Goal: Use online tool/utility

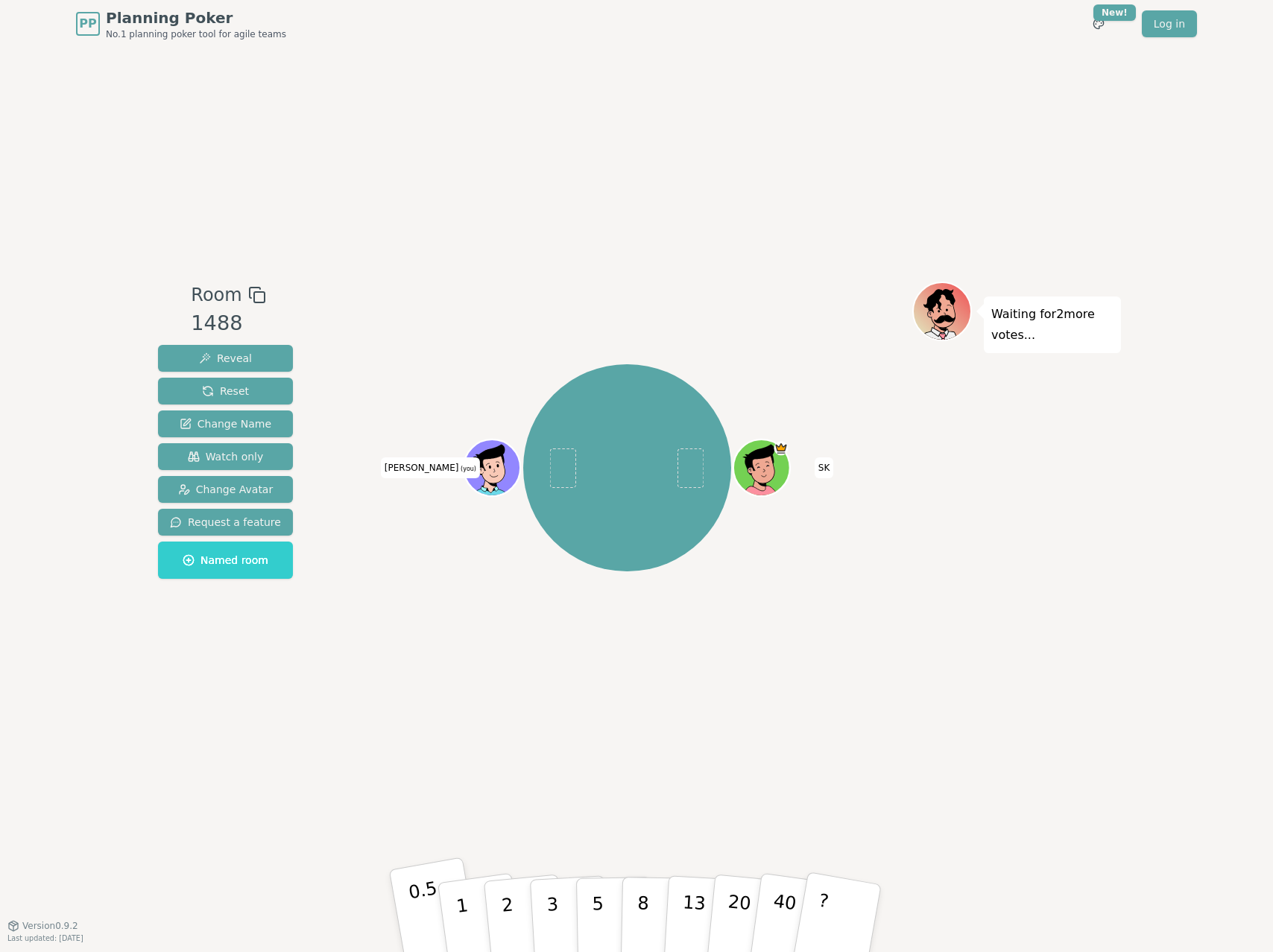
click at [420, 713] on p "0.5" at bounding box center [428, 919] width 42 height 84
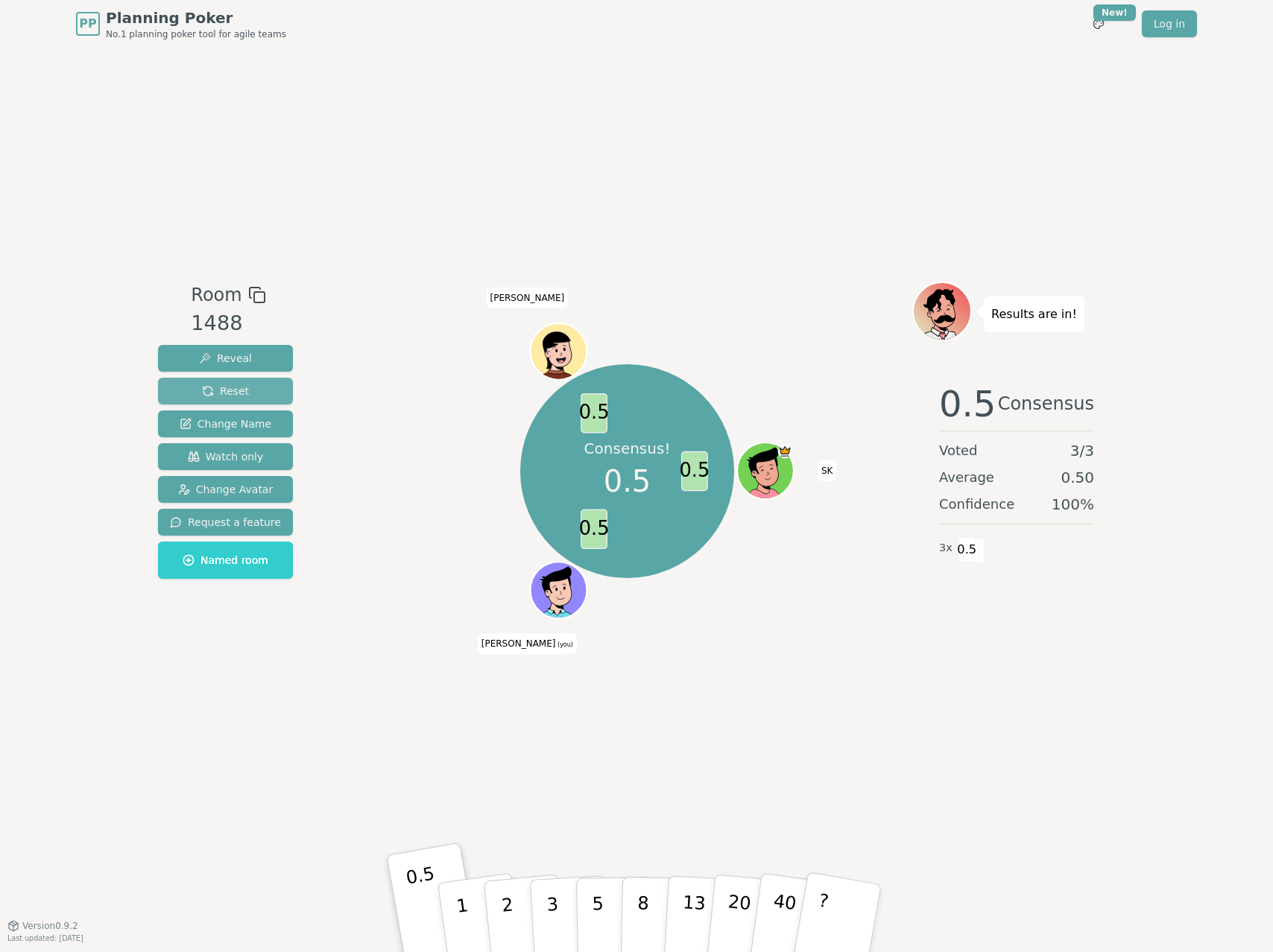
click at [223, 384] on span "Reset" at bounding box center [225, 391] width 47 height 14
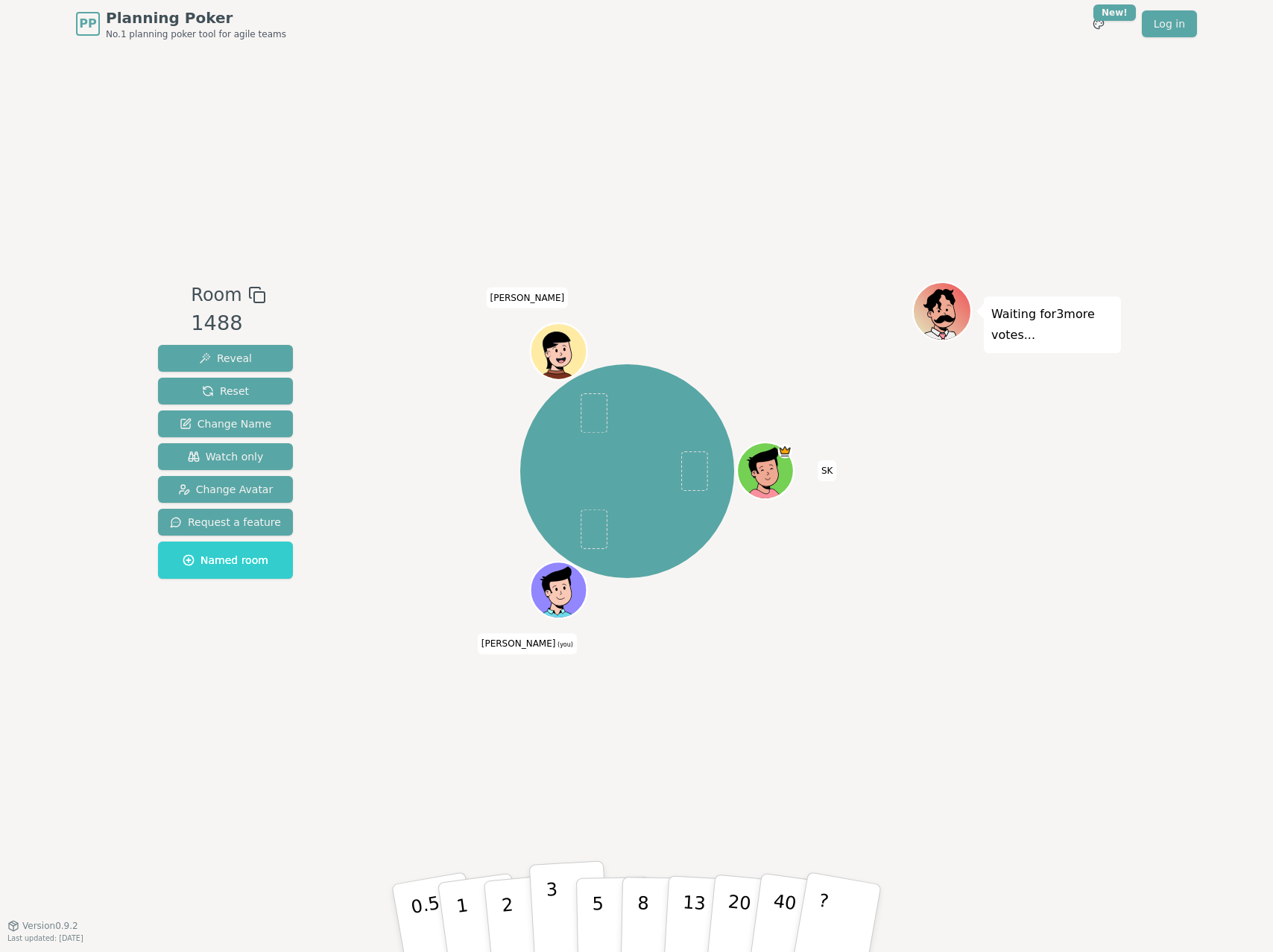
click at [560, 713] on button "3" at bounding box center [570, 919] width 81 height 117
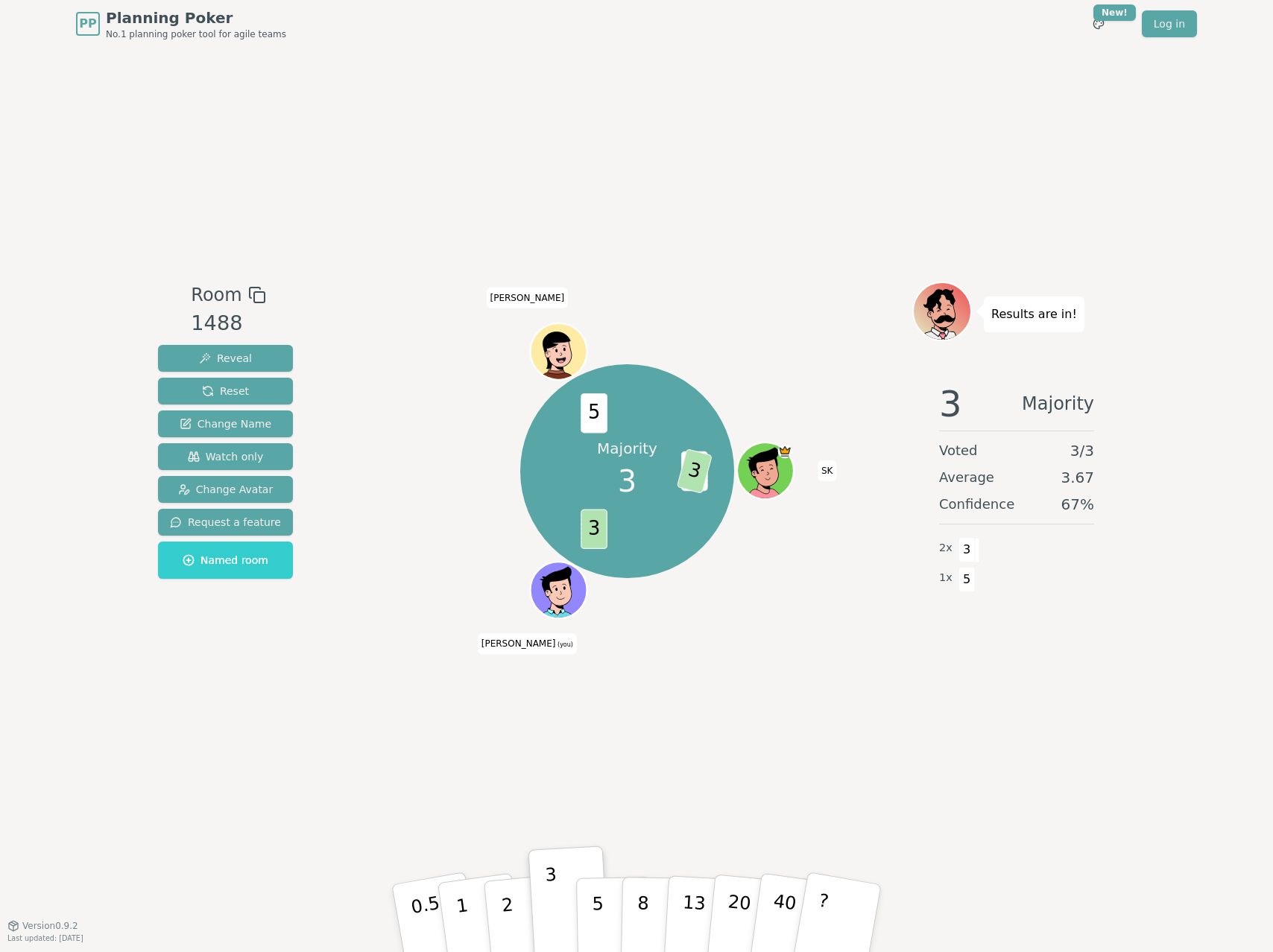
click at [600, 713] on p "5" at bounding box center [598, 933] width 13 height 80
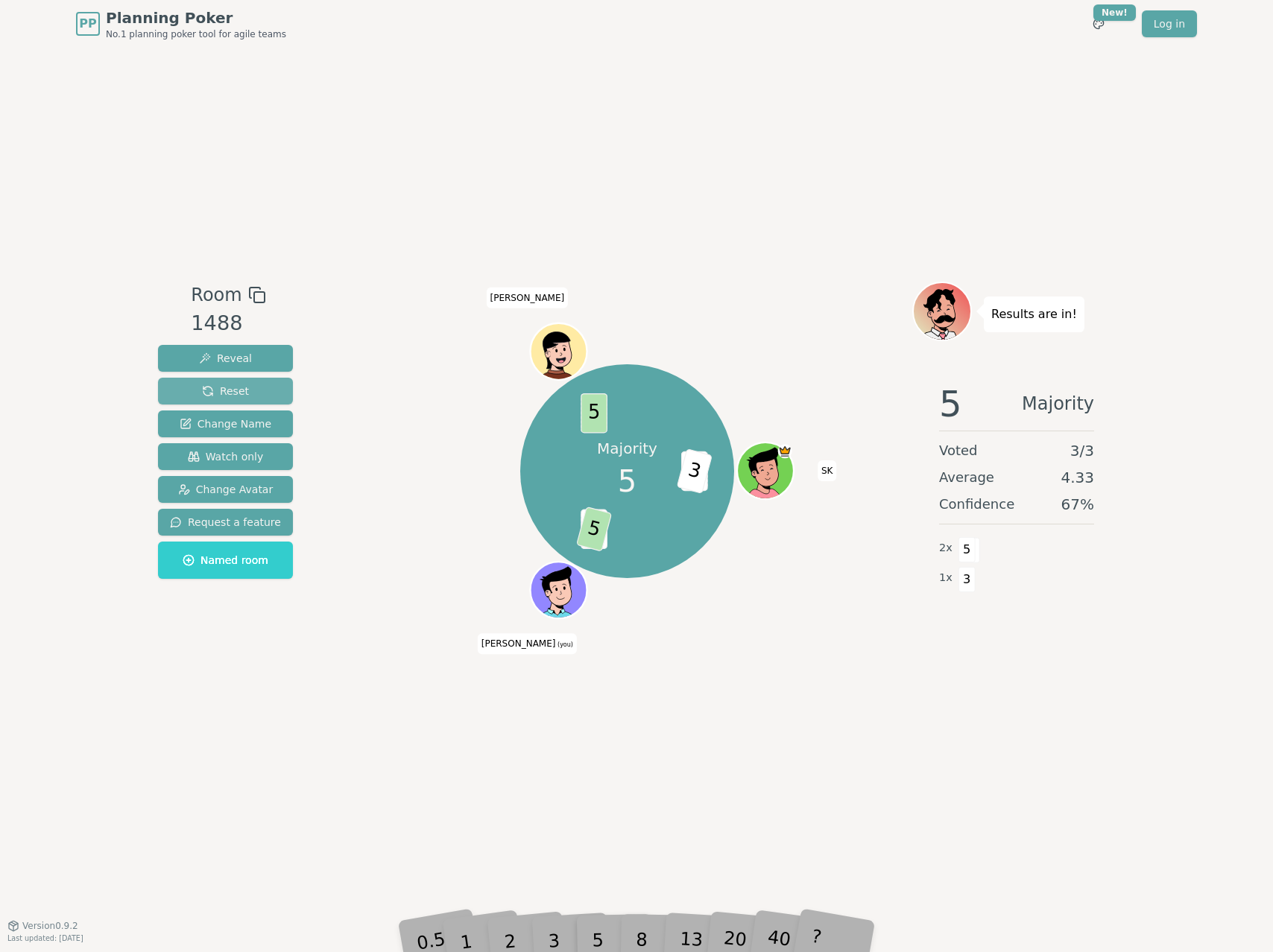
click at [219, 396] on span "Reset" at bounding box center [225, 391] width 47 height 14
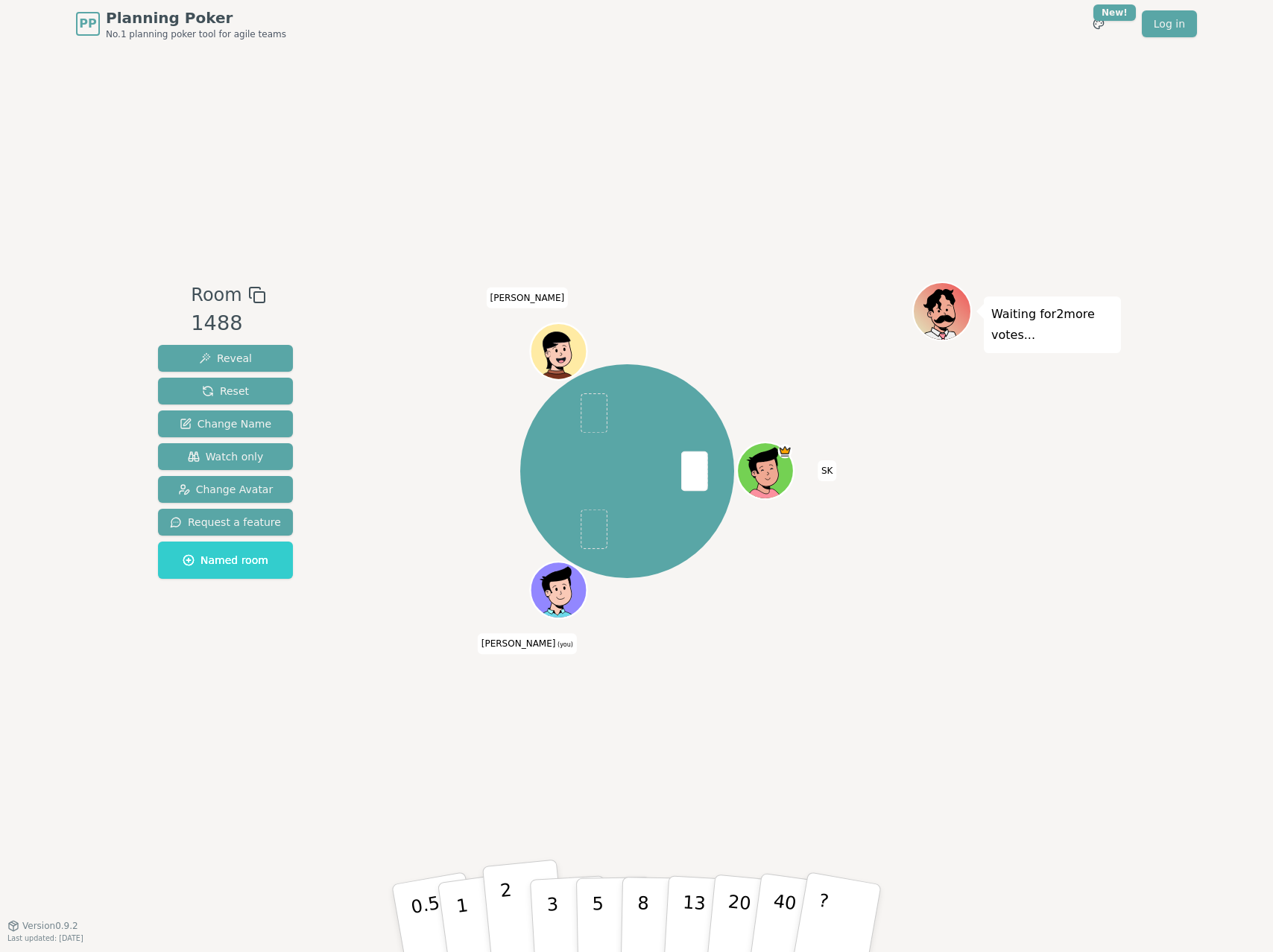
click at [508, 713] on p "2" at bounding box center [508, 920] width 19 height 81
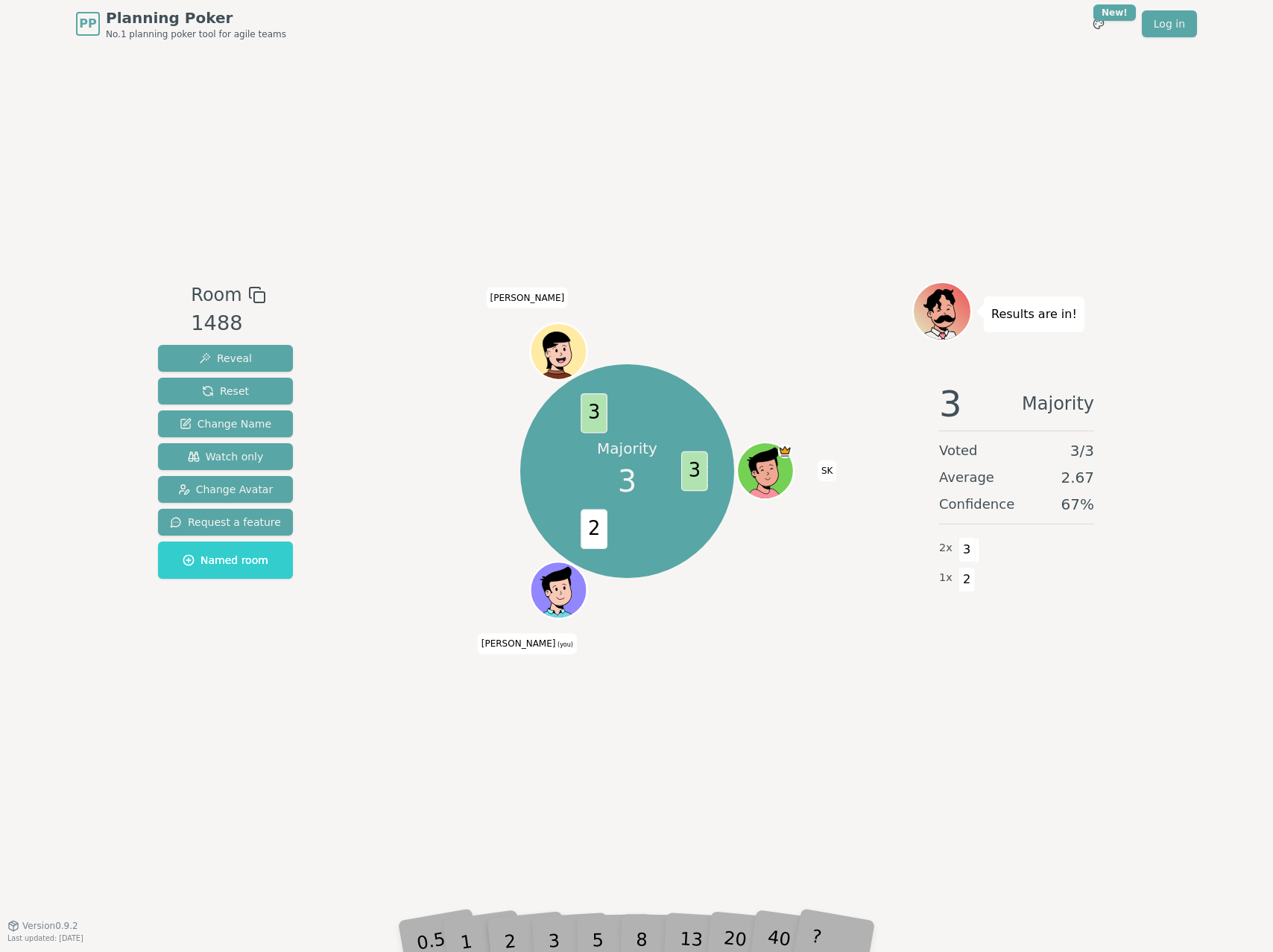
click at [556, 713] on div "3" at bounding box center [569, 919] width 48 height 54
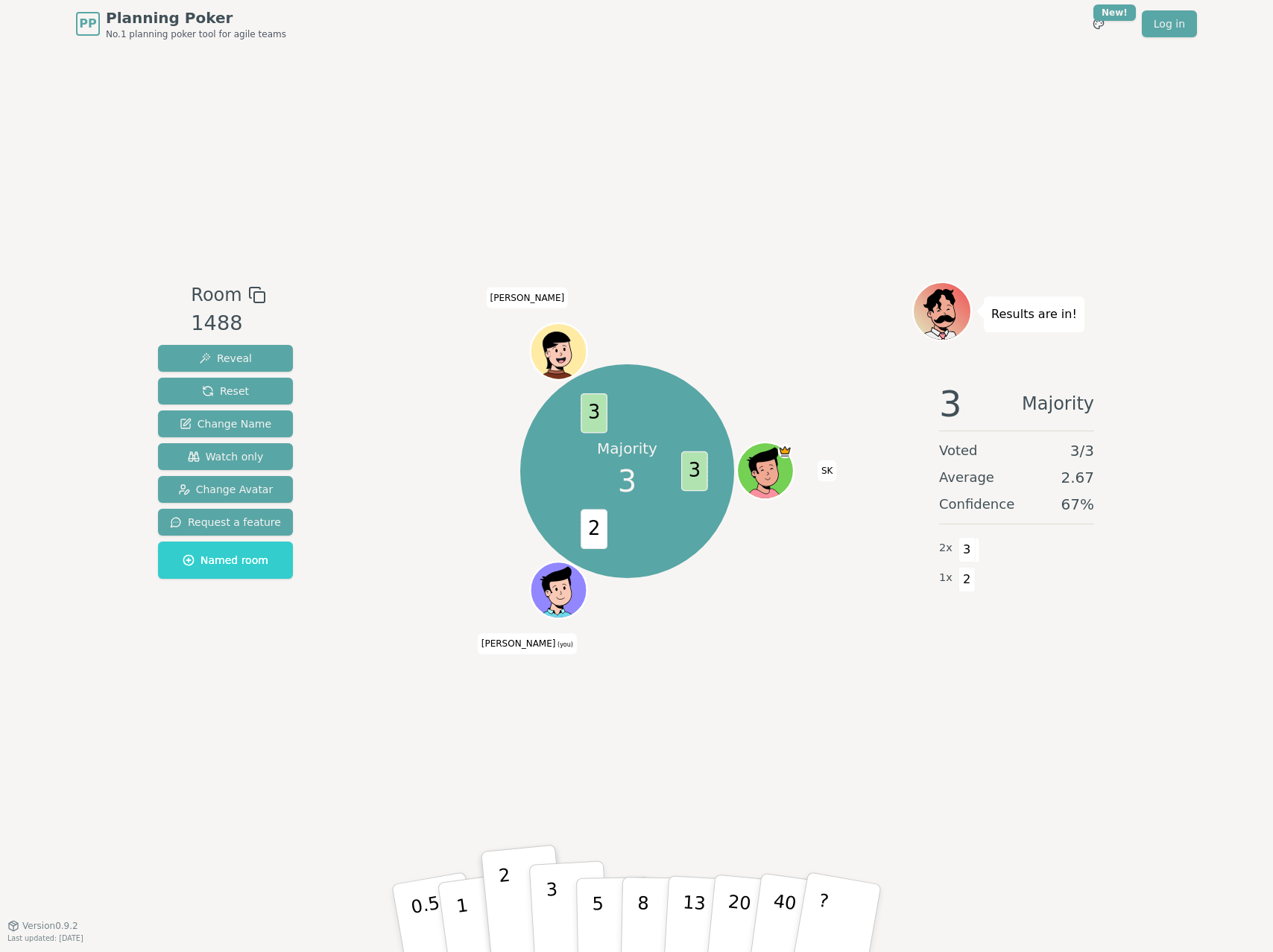
click at [542, 713] on button "3" at bounding box center [570, 919] width 81 height 117
